Goal: Task Accomplishment & Management: Manage account settings

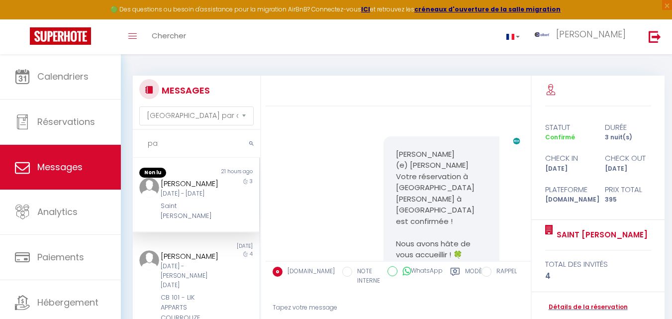
select select "message"
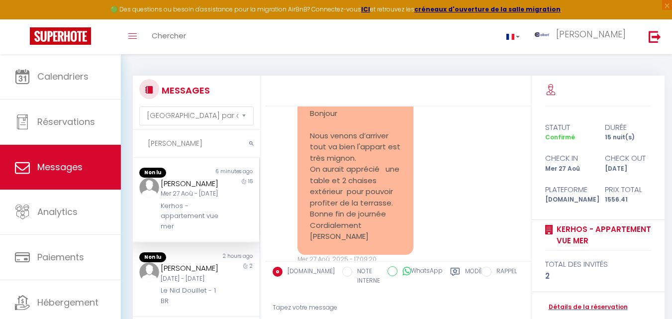
scroll to position [6703, 0]
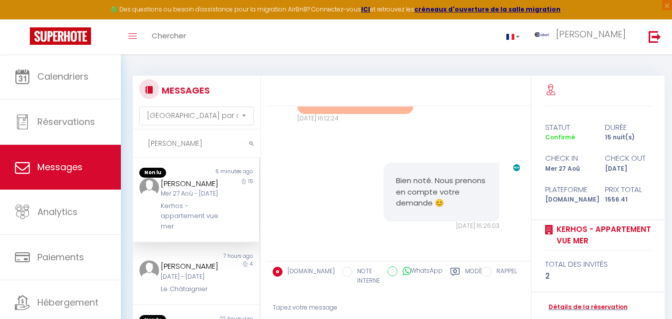
type input "[PERSON_NAME]"
click at [199, 187] on div "[PERSON_NAME]" at bounding box center [191, 184] width 61 height 12
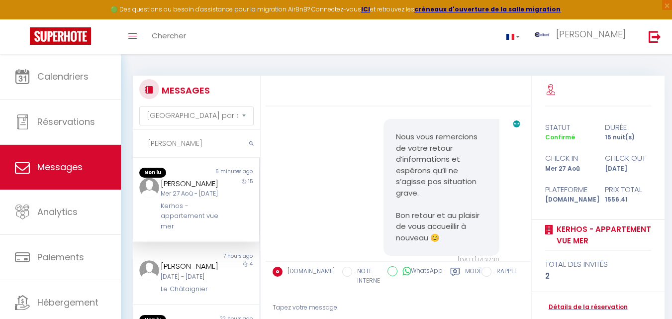
scroll to position [5759, 0]
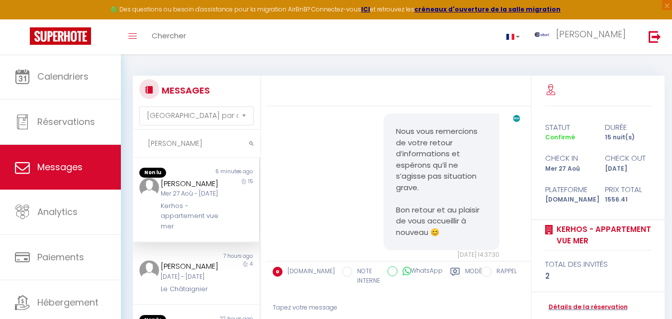
drag, startPoint x: 309, startPoint y: 169, endPoint x: 390, endPoint y: 173, distance: 81.1
copy pre "[EMAIL_ADDRESS][DOMAIN_NAME]"
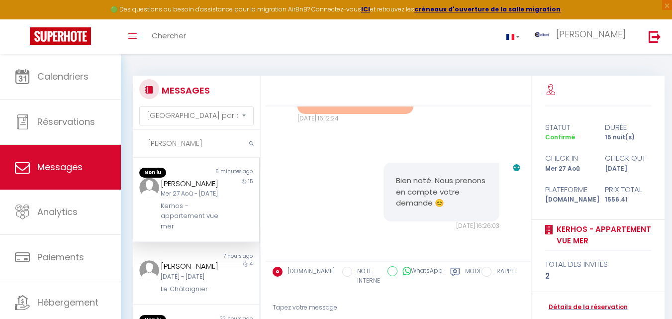
scroll to position [6505, 0]
drag, startPoint x: 306, startPoint y: 191, endPoint x: 351, endPoint y: 191, distance: 44.8
click at [351, 114] on div "non pas grave je vous remercie. J’ai bien recu la facture mais pouvez-vous la r…" at bounding box center [355, 1] width 116 height 226
copy pre "[PERSON_NAME]"
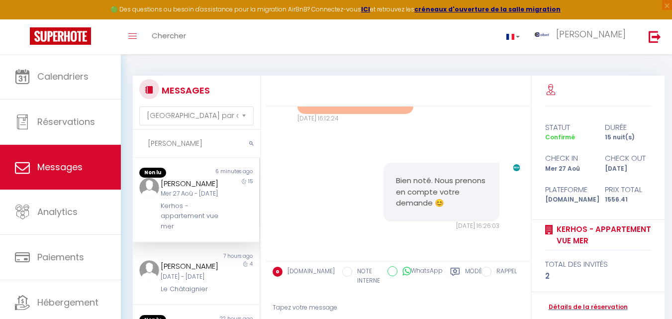
click at [297, 114] on div "non pas grave je vous remercie. J’ai bien recu la facture mais pouvez-vous la r…" at bounding box center [355, 1] width 116 height 226
click at [610, 304] on link "Détails de la réservation" at bounding box center [586, 306] width 83 height 9
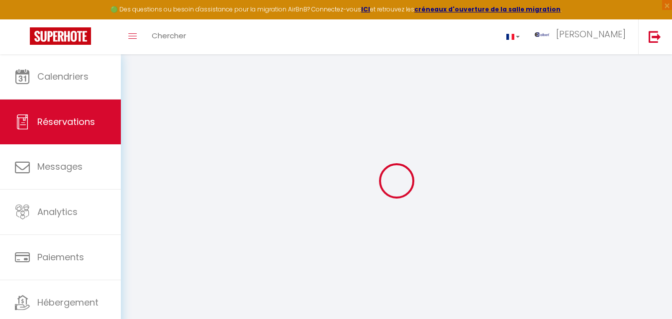
select select
checkbox input "false"
select select
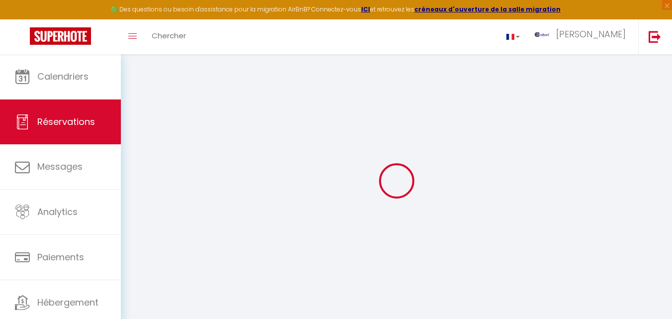
checkbox input "false"
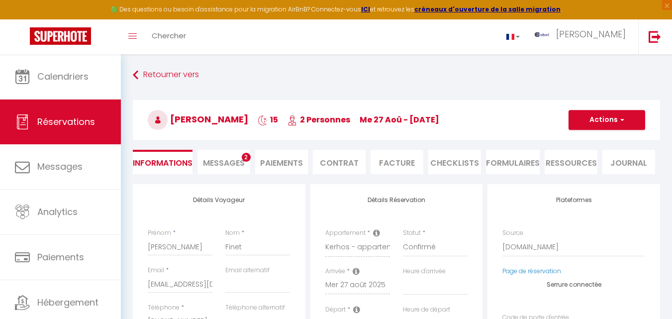
select select
checkbox input "false"
type textarea "** THIS RESERVATION HAS BEEN PRE-PAID ** You have a booker that would like free…"
type input "74.11"
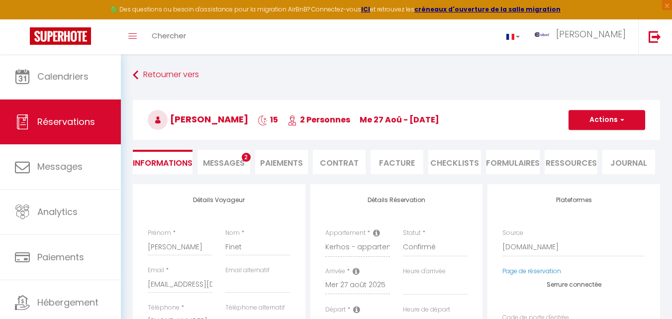
select select
checkbox input "false"
select select
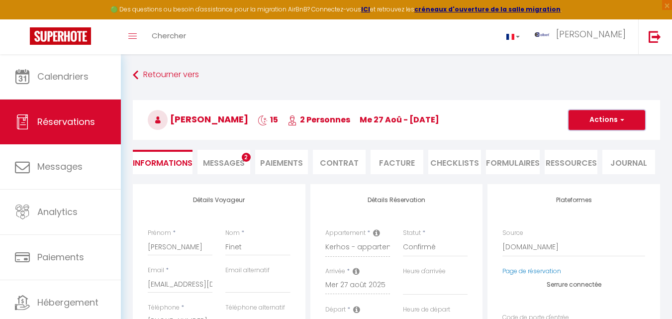
click at [618, 120] on span "button" at bounding box center [621, 119] width 6 height 9
click at [404, 160] on li "Facture" at bounding box center [396, 162] width 53 height 24
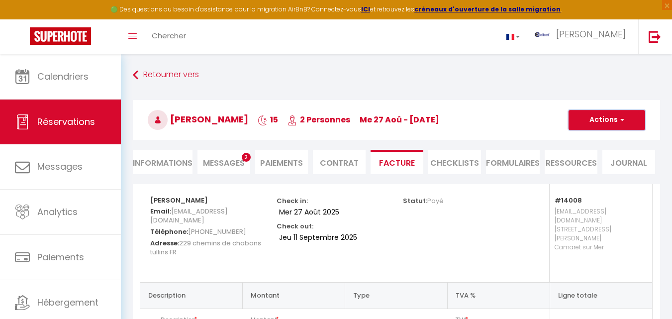
click at [623, 118] on span "button" at bounding box center [621, 119] width 6 height 9
click at [587, 151] on link "Aperçu et éditer" at bounding box center [599, 154] width 84 height 13
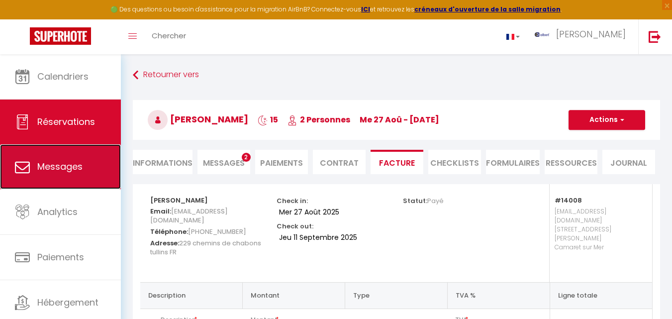
click at [71, 166] on span "Messages" at bounding box center [59, 166] width 45 height 12
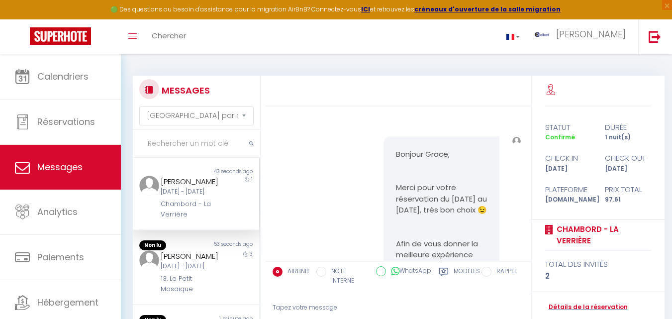
scroll to position [3286, 0]
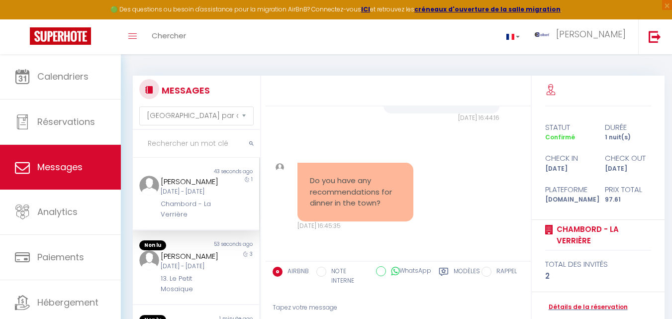
click at [198, 148] on input "text" at bounding box center [196, 144] width 127 height 28
paste input "[PERSON_NAME]"
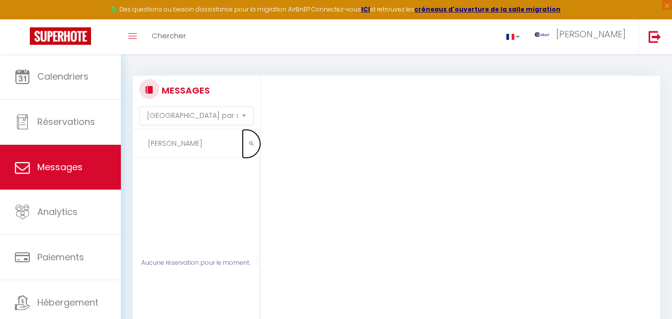
click at [251, 142] on icon "submit" at bounding box center [251, 144] width 4 height 6
drag, startPoint x: 206, startPoint y: 141, endPoint x: 176, endPoint y: 144, distance: 30.4
click at [176, 144] on input "[PERSON_NAME]" at bounding box center [196, 144] width 127 height 28
type input "Karéne"
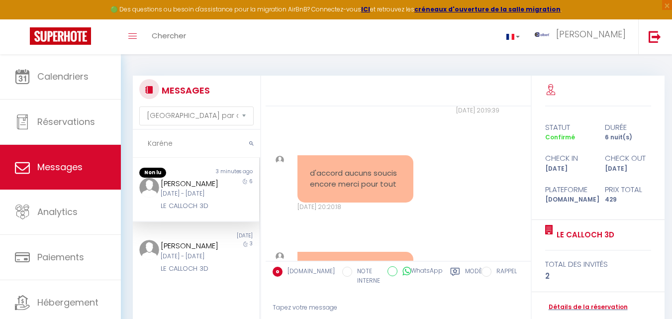
scroll to position [14357, 0]
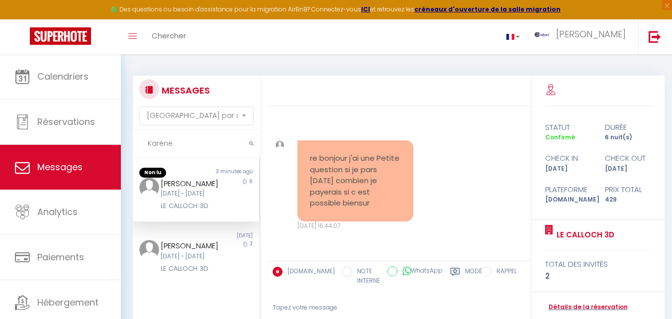
drag, startPoint x: 214, startPoint y: 142, endPoint x: 143, endPoint y: 140, distance: 71.6
click at [143, 140] on input "Karéne" at bounding box center [196, 144] width 127 height 28
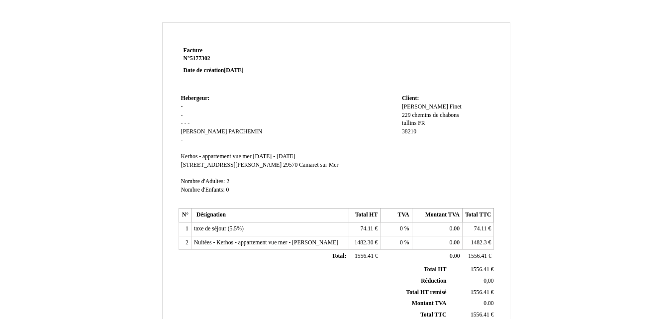
click at [418, 108] on span "[PERSON_NAME]" at bounding box center [425, 106] width 46 height 6
drag, startPoint x: 404, startPoint y: 105, endPoint x: 393, endPoint y: 104, distance: 11.5
click at [393, 104] on tr "Hebergeur: Hebergeur: - - - - - Micheline Micheline PARCHEMIN PARCHEMIN - SIRET…" at bounding box center [337, 148] width 316 height 113
paste input "ierre FINET"
drag, startPoint x: 437, startPoint y: 110, endPoint x: 419, endPoint y: 111, distance: 17.9
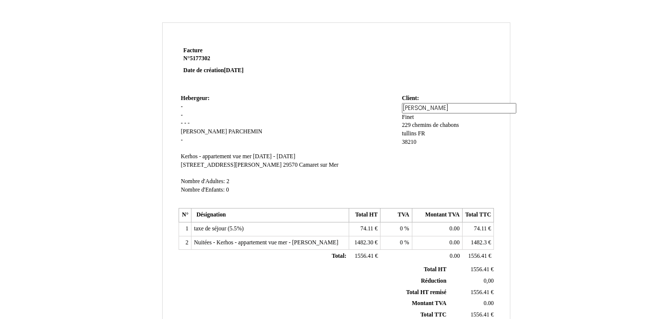
click at [419, 111] on input "[PERSON_NAME]" at bounding box center [459, 108] width 114 height 10
type input "Pierre"
click at [464, 133] on div "Patricia Patricia Finet Finet 229 chemins de chabons 229 chemins de chabons tul…" at bounding box center [447, 129] width 90 height 52
click at [450, 104] on span "Finet" at bounding box center [456, 106] width 12 height 6
drag, startPoint x: 435, startPoint y: 109, endPoint x: 415, endPoint y: 115, distance: 20.8
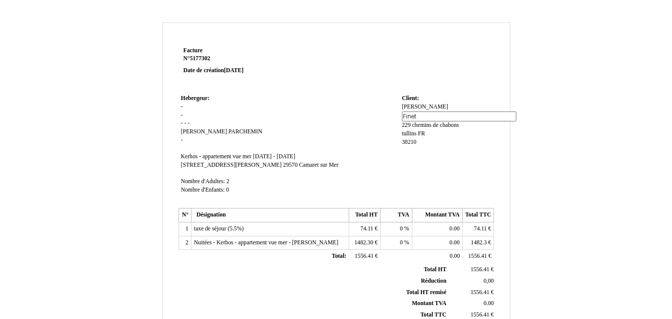
click at [415, 115] on div "Pierre Pierre Finet Finet 229 chemins de chabons 229 chemins de chabons tullins…" at bounding box center [447, 129] width 90 height 52
paste input "[PERSON_NAME]"
drag, startPoint x: 435, startPoint y: 109, endPoint x: 416, endPoint y: 108, distance: 18.4
click at [416, 108] on div "Pierre Pierre Finet Pierre FINET 229 chemins de chabons 229 chemins de chabons …" at bounding box center [447, 129] width 90 height 52
type input "FINET"
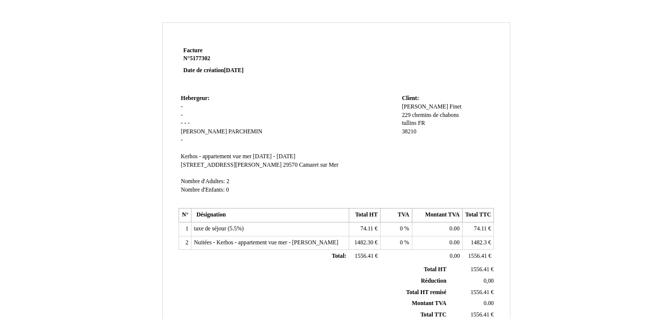
click at [435, 127] on div "Pierre Pierre Finet Finet 229 chemins de chabons 229 chemins de chabons tullins…" at bounding box center [447, 124] width 90 height 42
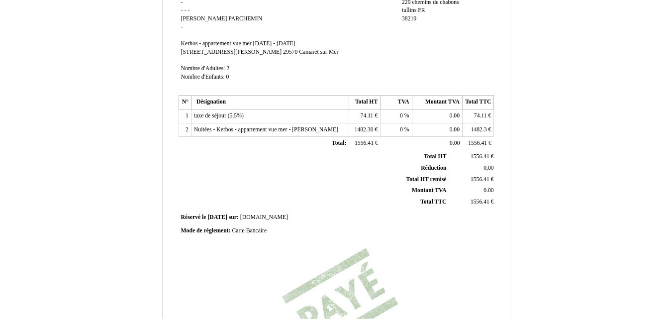
scroll to position [281, 0]
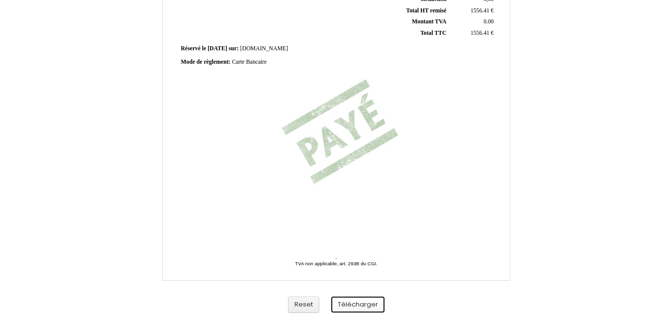
click at [360, 308] on button "Télécharger" at bounding box center [357, 304] width 53 height 16
click at [357, 308] on button "Télécharger" at bounding box center [357, 304] width 53 height 16
